Goal: Task Accomplishment & Management: Manage account settings

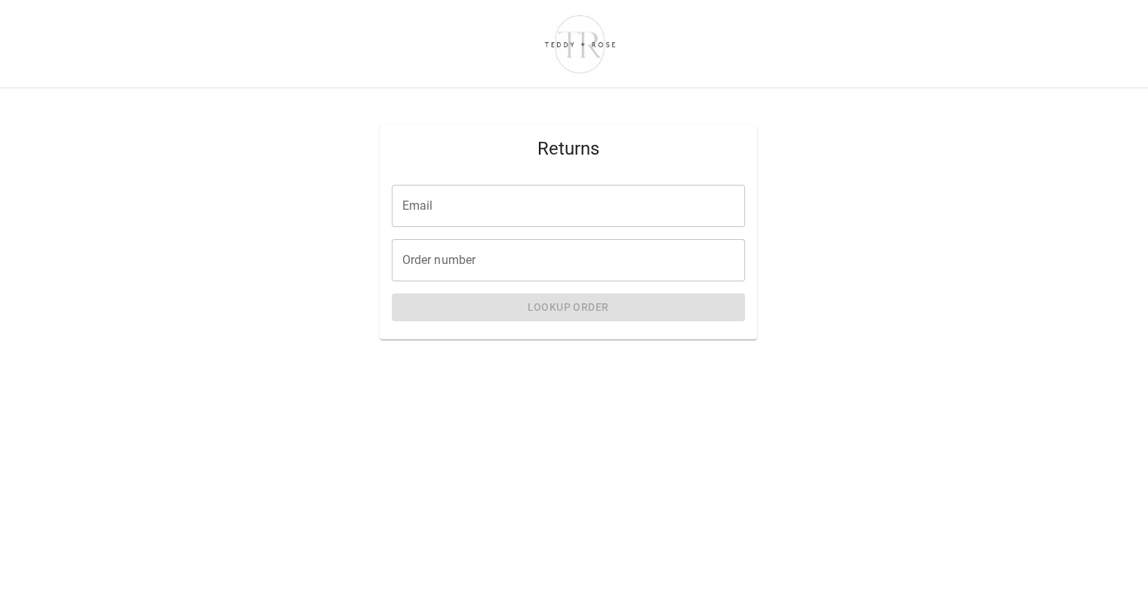
click at [493, 205] on input "Email" at bounding box center [568, 206] width 353 height 42
type input "**********"
click at [504, 257] on input "Order number" at bounding box center [568, 260] width 353 height 42
paste input "*****"
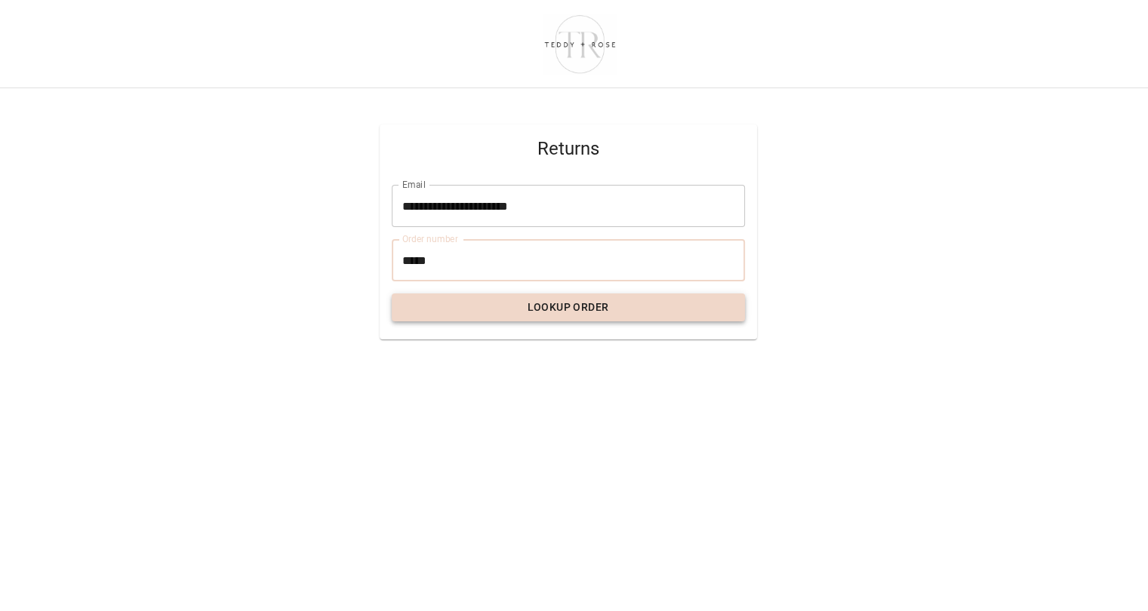
type input "*****"
click at [476, 318] on button "Lookup Order" at bounding box center [568, 308] width 353 height 28
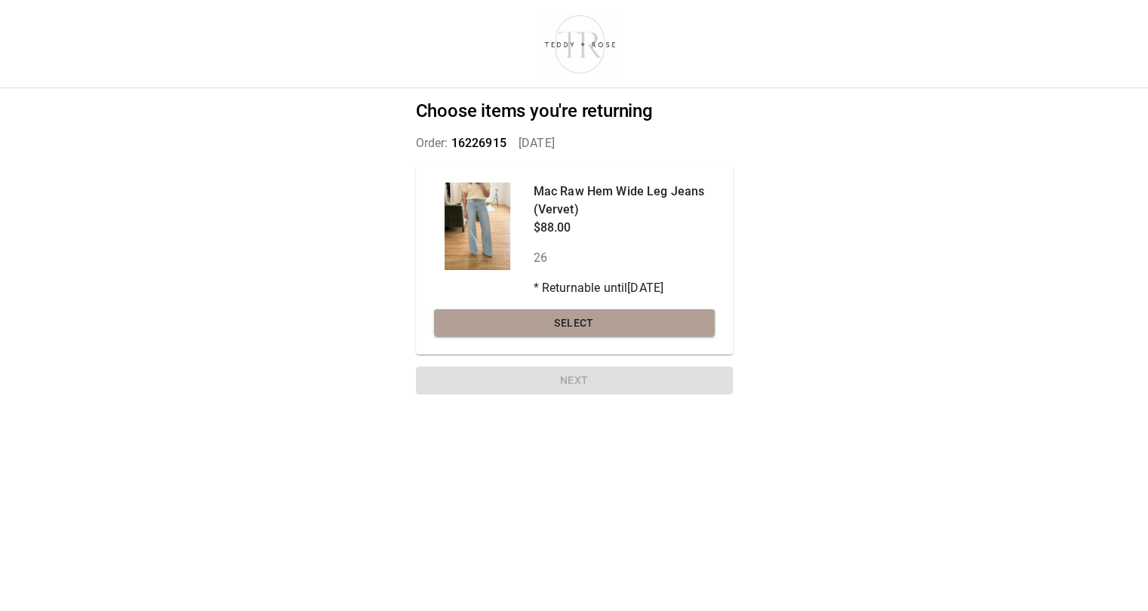
click at [476, 318] on button "Select" at bounding box center [574, 324] width 281 height 28
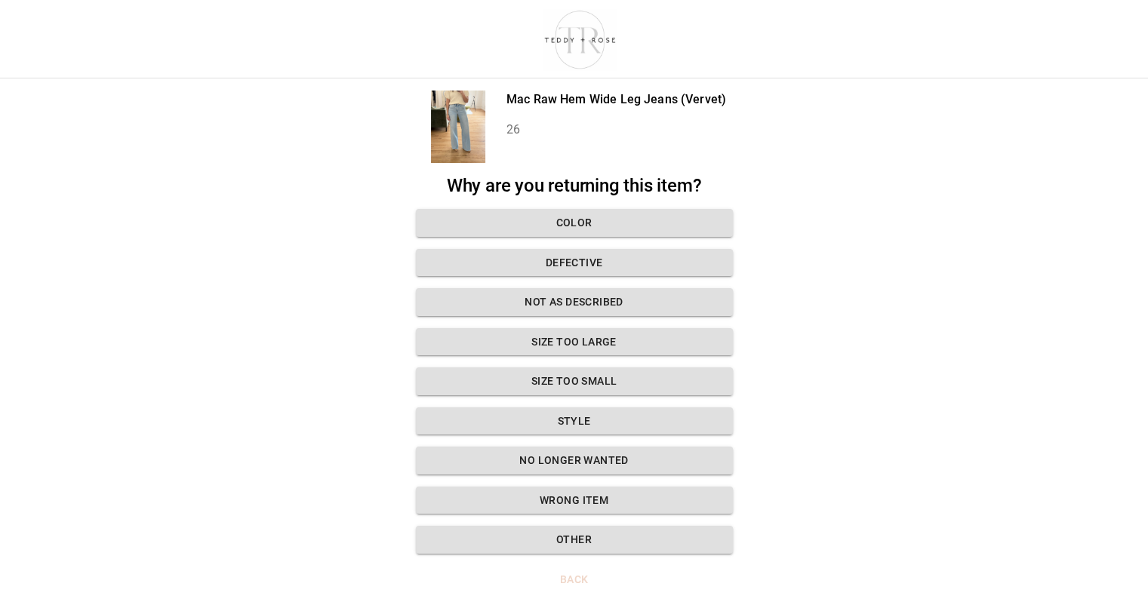
drag, startPoint x: 516, startPoint y: 359, endPoint x: 1115, endPoint y: 369, distance: 598.7
click at [1115, 369] on div "Mac Raw Hem Wide Leg Jeans (Vervet) 26 Why are you returning this item? Color D…" at bounding box center [574, 305] width 1148 height 611
click at [655, 355] on button "Size too large" at bounding box center [574, 342] width 317 height 28
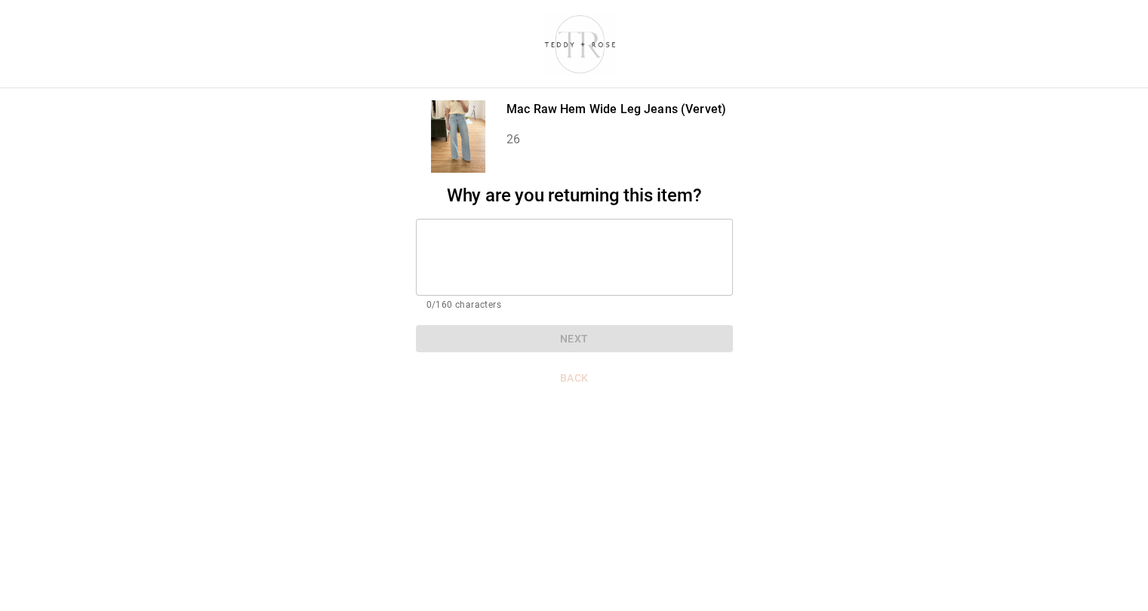
click at [541, 215] on div "Why are you returning this item? * ​ 0/160 characters Next" at bounding box center [574, 269] width 317 height 168
click at [547, 234] on textarea at bounding box center [575, 257] width 296 height 52
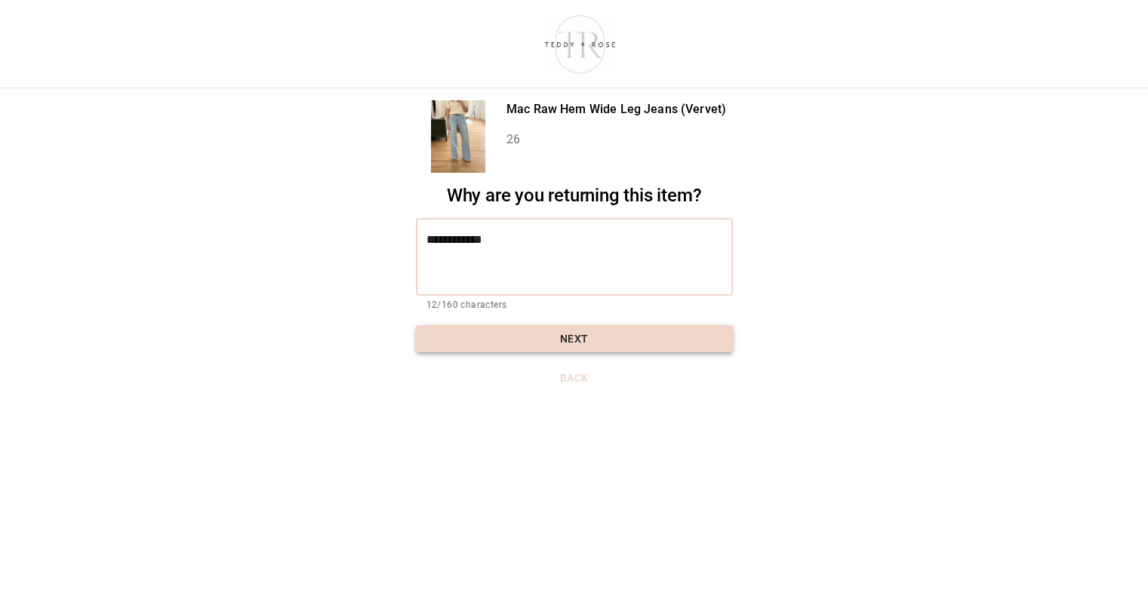
type textarea "**********"
click at [604, 334] on button "Next" at bounding box center [574, 339] width 317 height 28
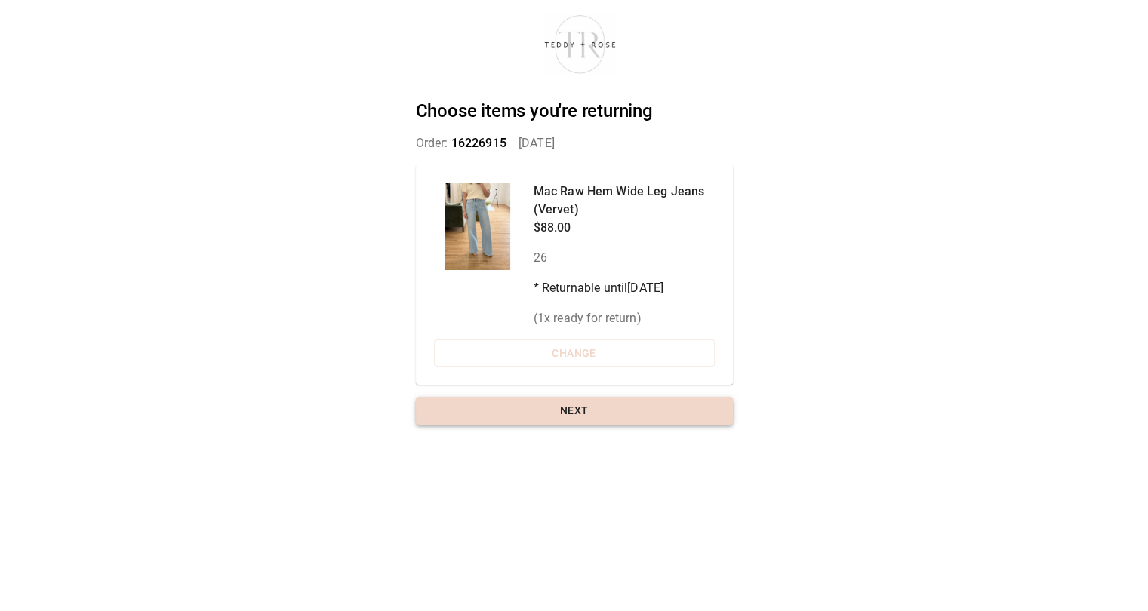
click at [596, 411] on button "Next" at bounding box center [574, 411] width 317 height 28
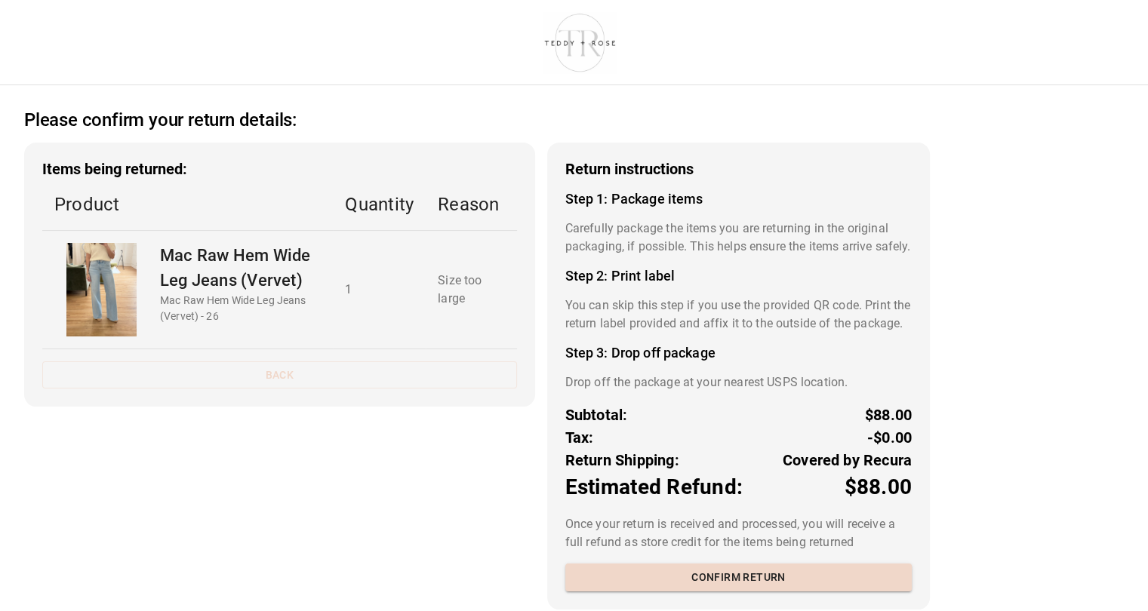
scroll to position [44, 0]
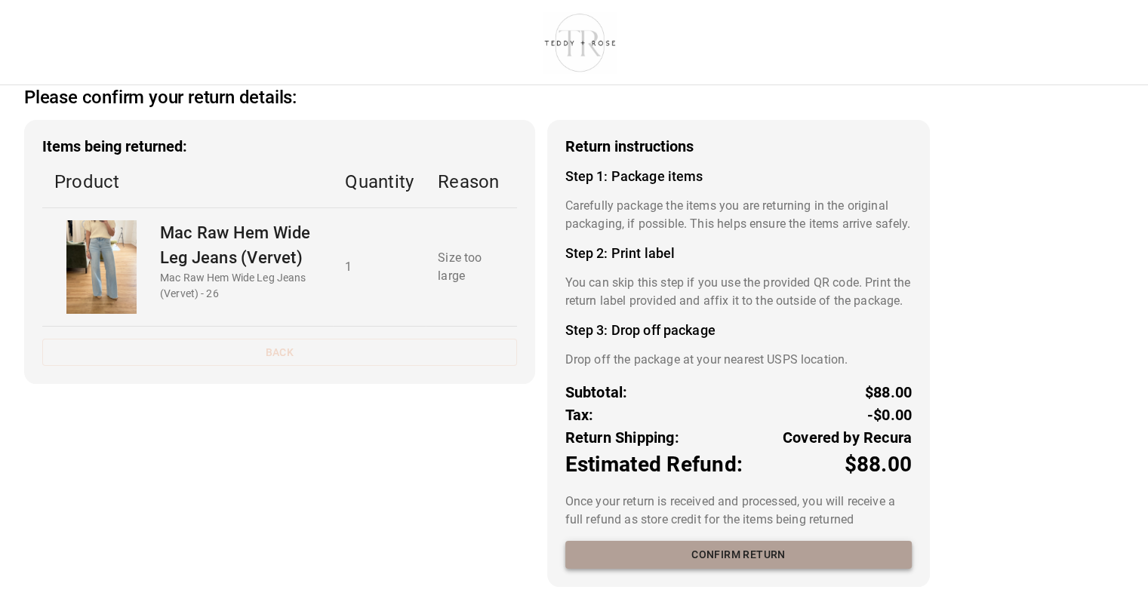
click at [779, 560] on button "Confirm return" at bounding box center [738, 555] width 346 height 28
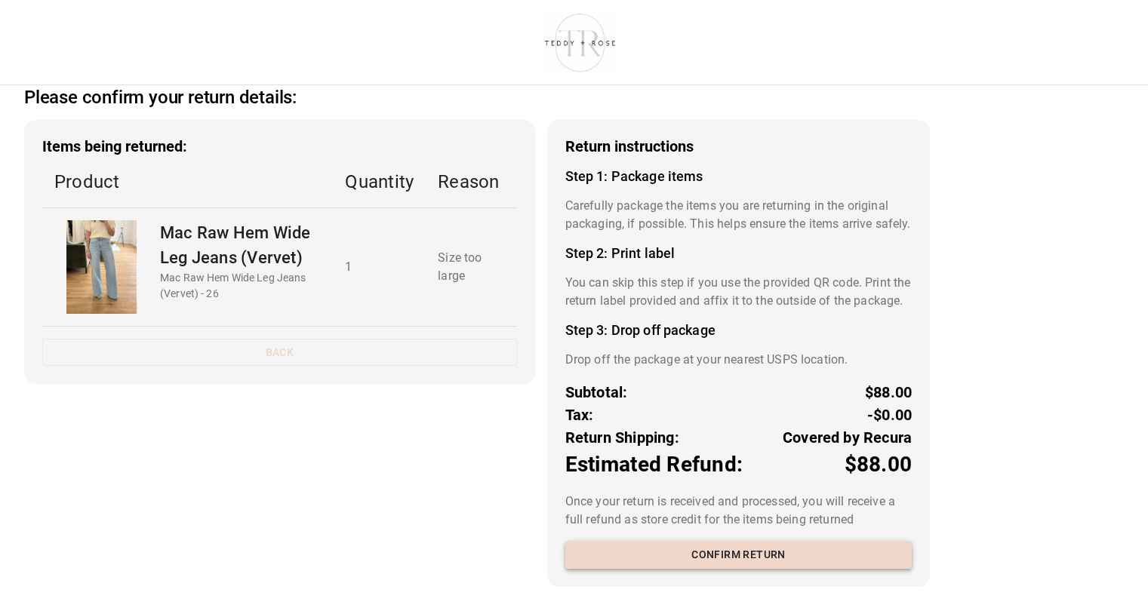
click at [768, 569] on button "Confirm return" at bounding box center [738, 555] width 346 height 28
click at [222, 270] on p "Mac Raw Hem Wide Leg Jeans (Vervet) - 26" at bounding box center [240, 286] width 161 height 32
click at [1003, 445] on div "Please confirm your return details: Items being returned: Product Quantity Reas…" at bounding box center [574, 305] width 1148 height 611
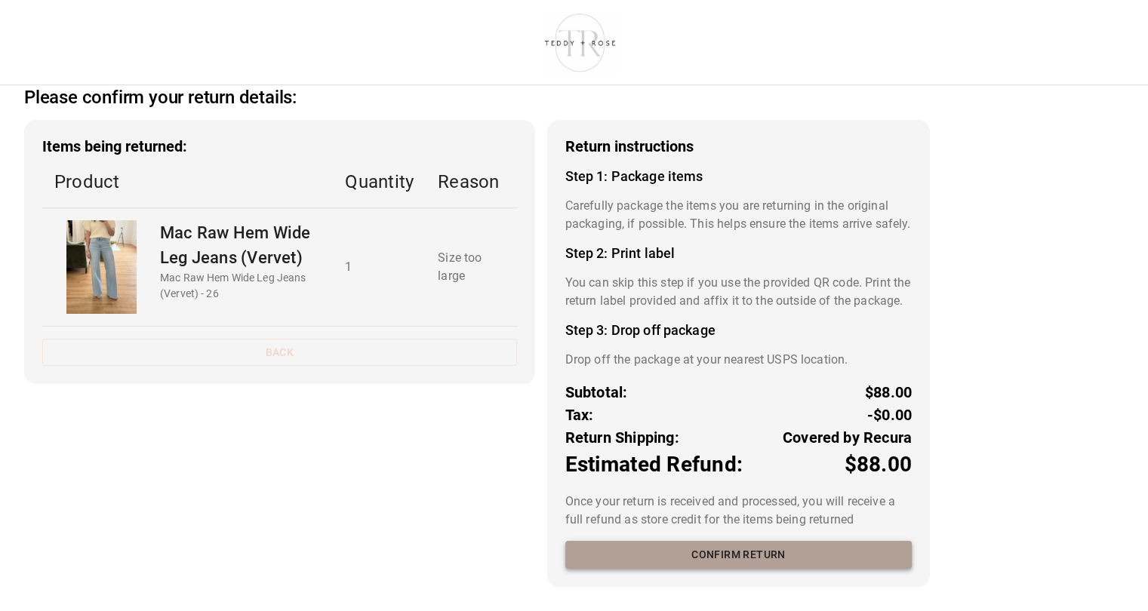
click at [785, 562] on button "Confirm return" at bounding box center [738, 555] width 346 height 28
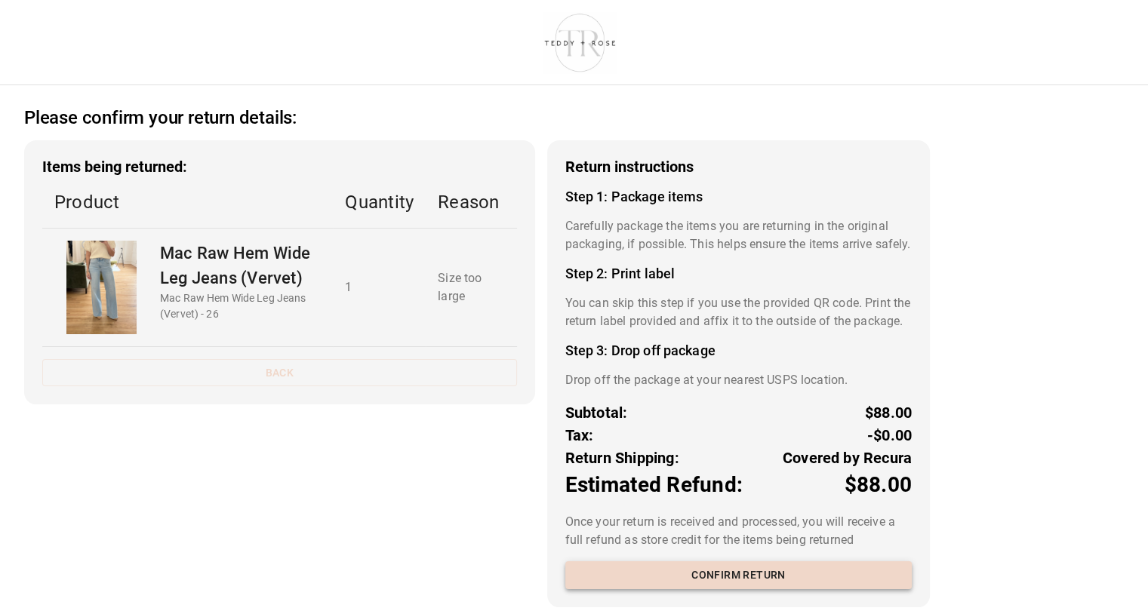
scroll to position [0, 0]
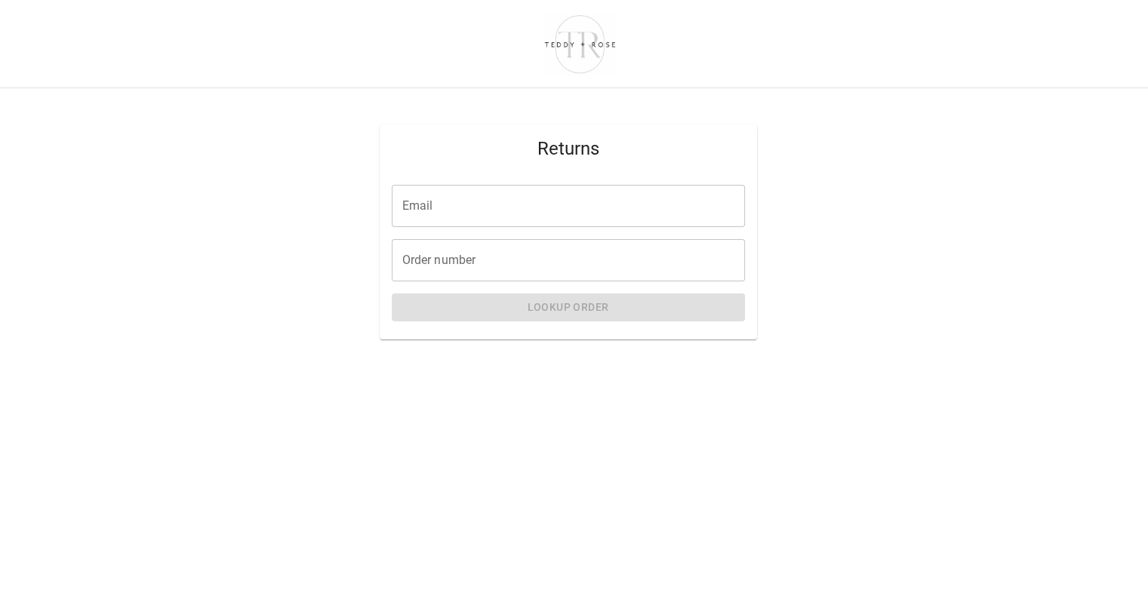
click at [495, 207] on input "Email" at bounding box center [568, 206] width 353 height 42
type input "**********"
click at [534, 265] on input "Order number" at bounding box center [568, 260] width 353 height 42
type input "*****"
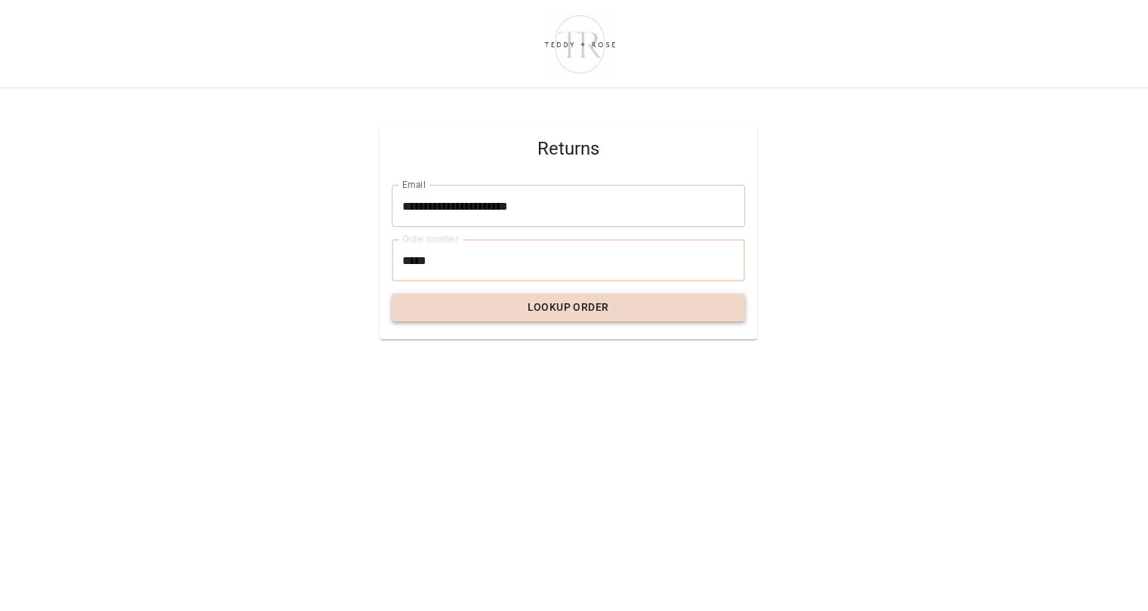
click at [621, 306] on button "Lookup Order" at bounding box center [568, 308] width 353 height 28
click at [596, 320] on button "Lookup Order" at bounding box center [568, 308] width 353 height 28
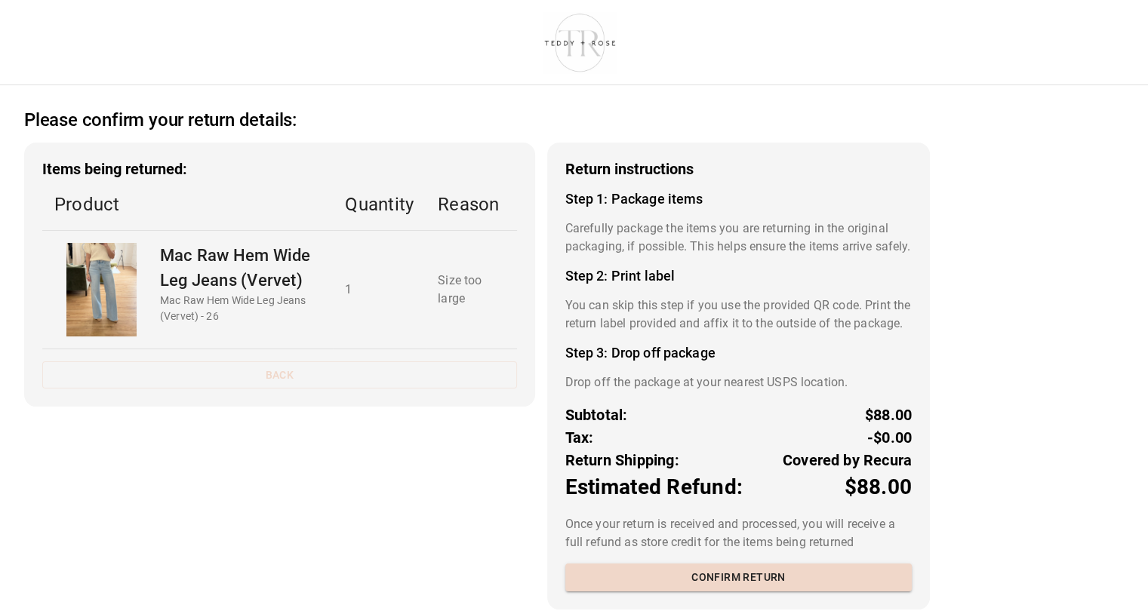
scroll to position [44, 0]
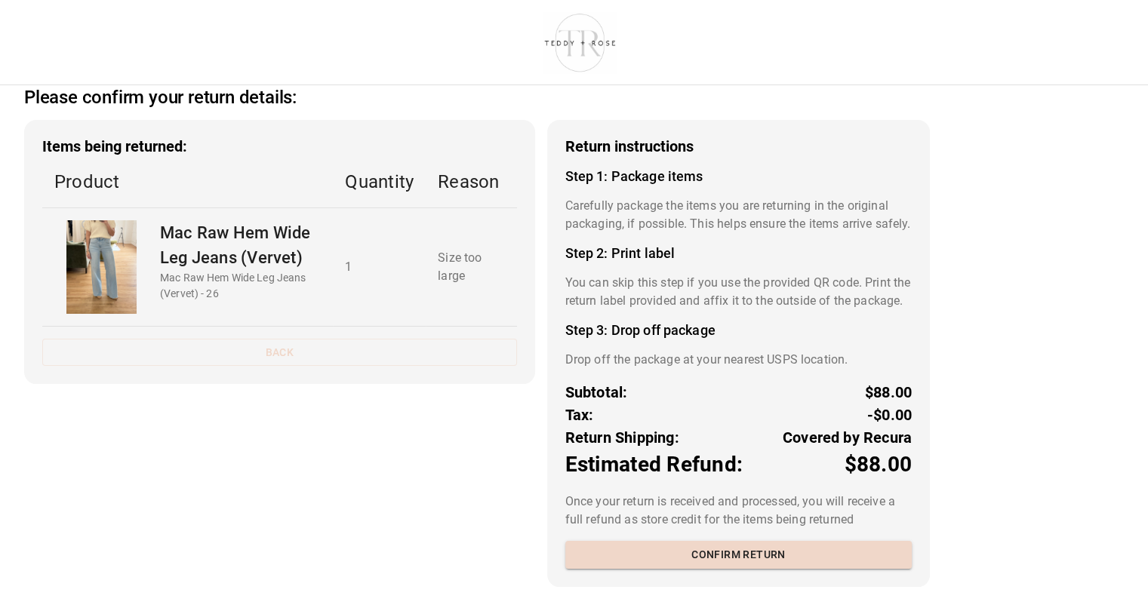
click at [652, 254] on h4 "Step 2: Print label" at bounding box center [738, 253] width 346 height 17
click at [773, 569] on button "Confirm return" at bounding box center [738, 555] width 346 height 28
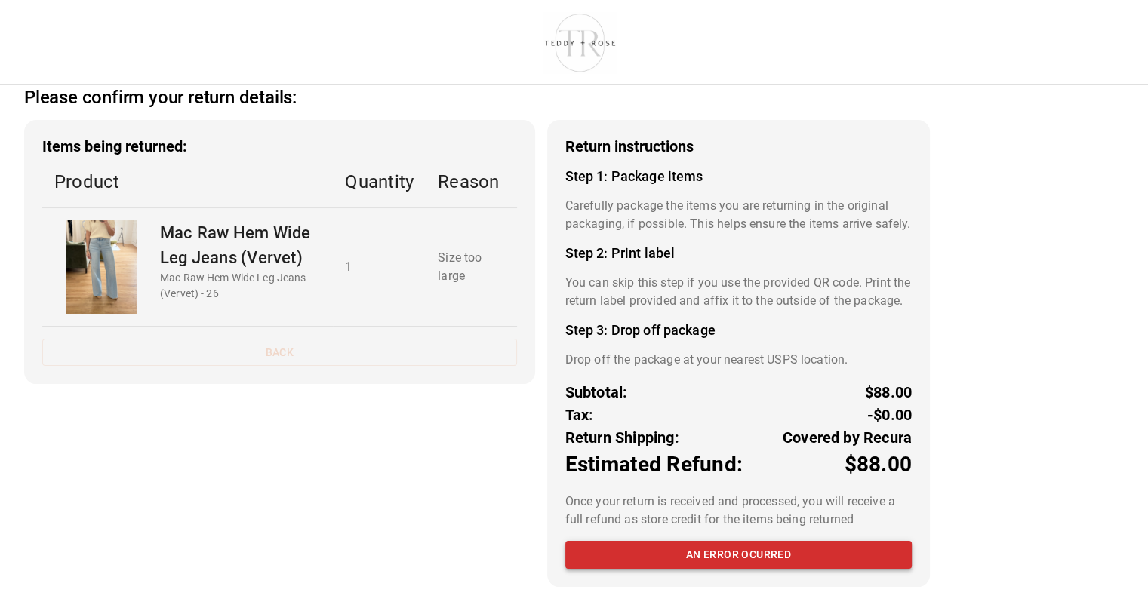
scroll to position [0, 0]
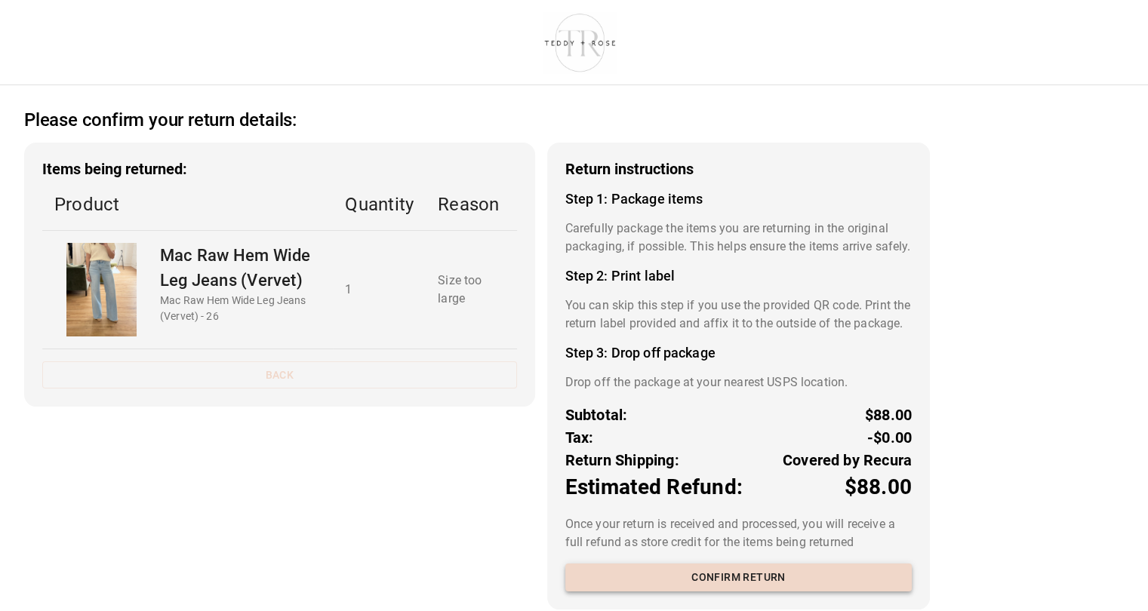
click at [806, 472] on p "Covered by Recura" at bounding box center [847, 460] width 129 height 23
click at [906, 139] on div "Please confirm your return details: Items being returned: Product Quantity Reas…" at bounding box center [477, 348] width 954 height 526
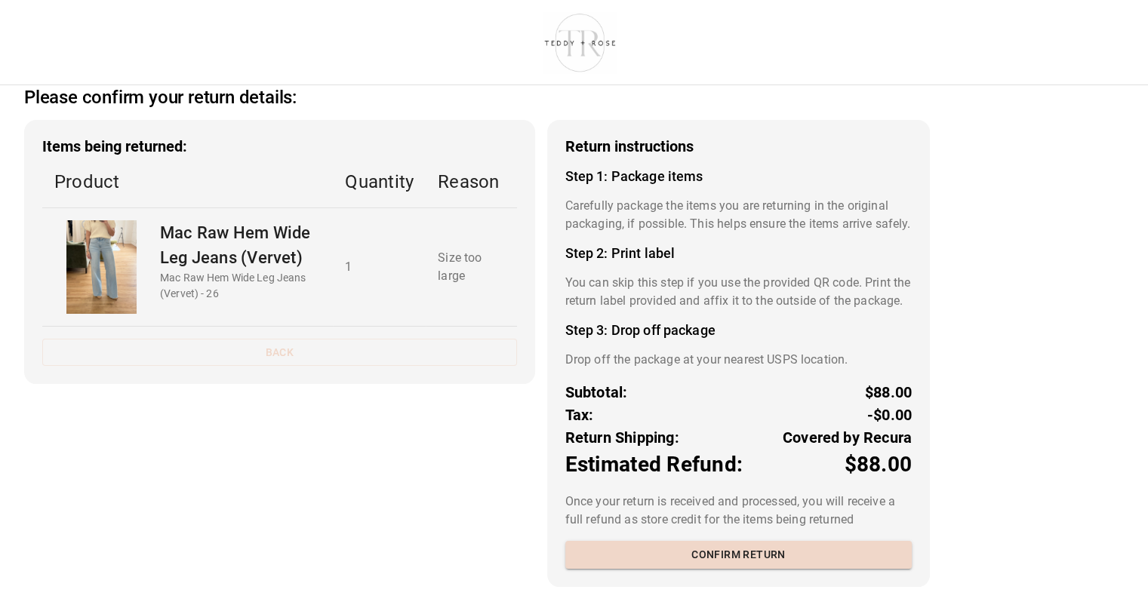
scroll to position [0, 6]
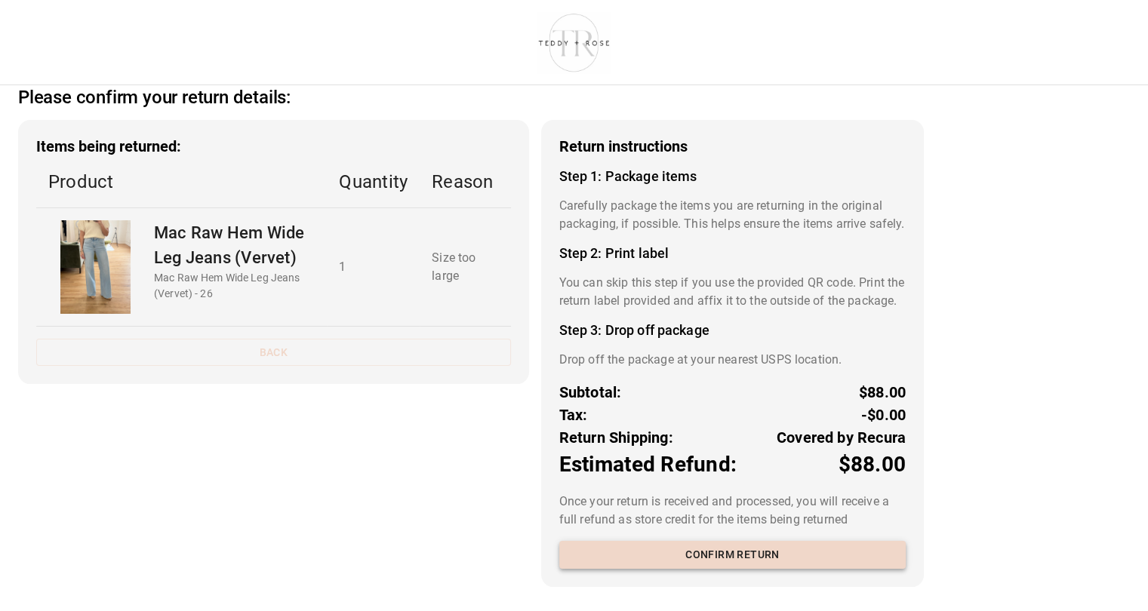
click at [778, 569] on button "Confirm return" at bounding box center [732, 555] width 346 height 28
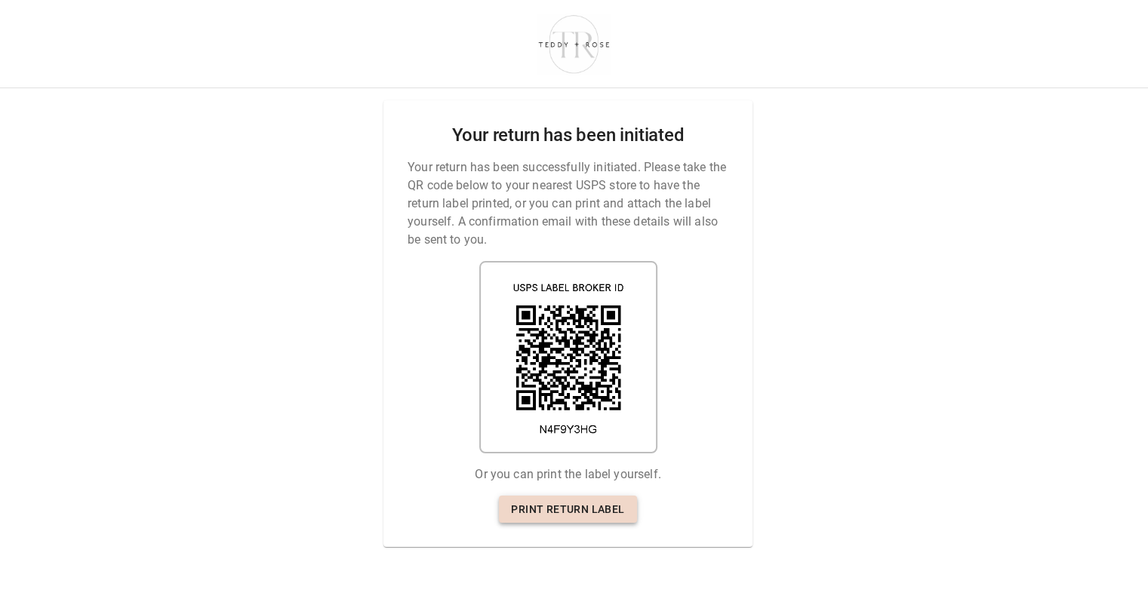
click at [550, 511] on link "Print return label" at bounding box center [567, 510] width 137 height 28
